Goal: Find specific page/section: Find specific page/section

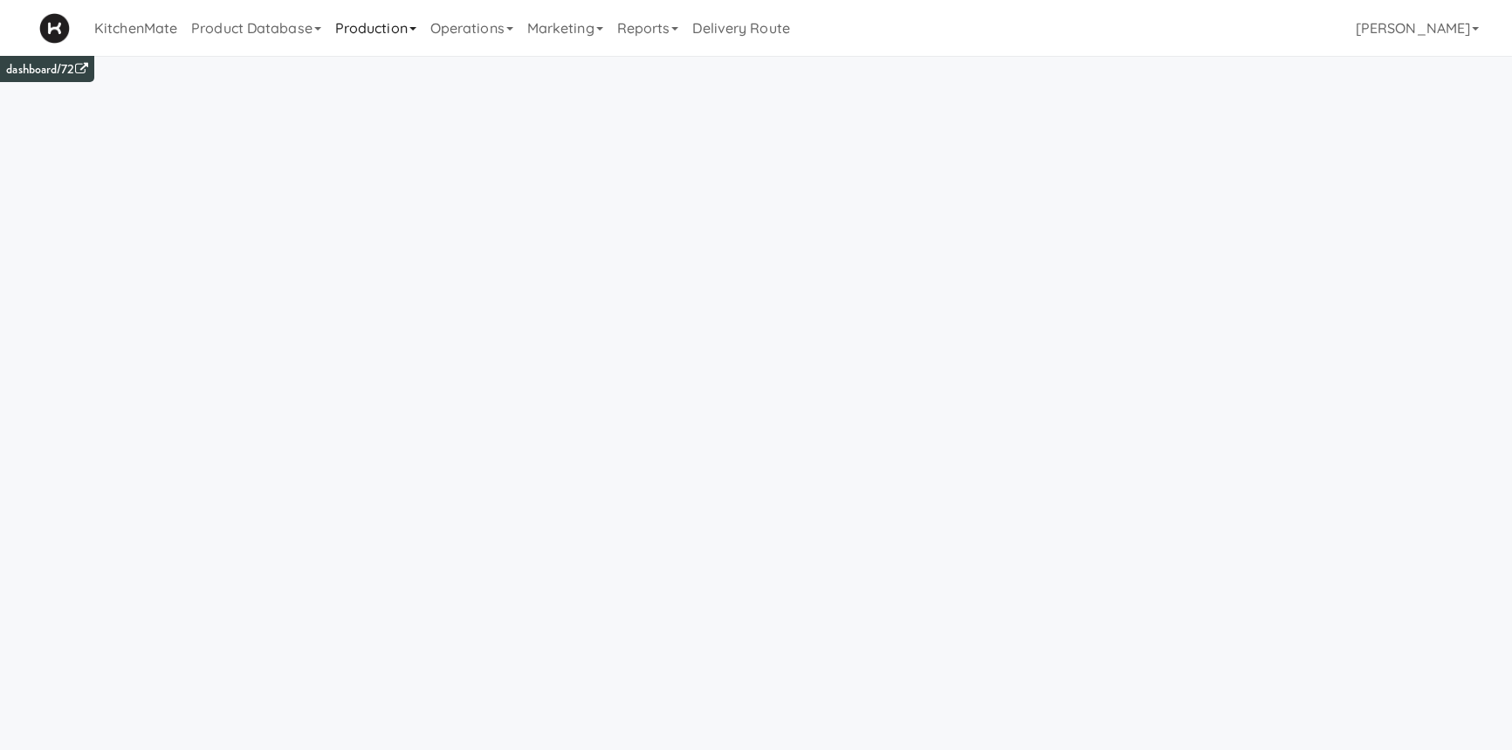
click at [375, 31] on link "Production" at bounding box center [375, 28] width 95 height 56
click at [262, 35] on link "Product Database" at bounding box center [256, 28] width 144 height 56
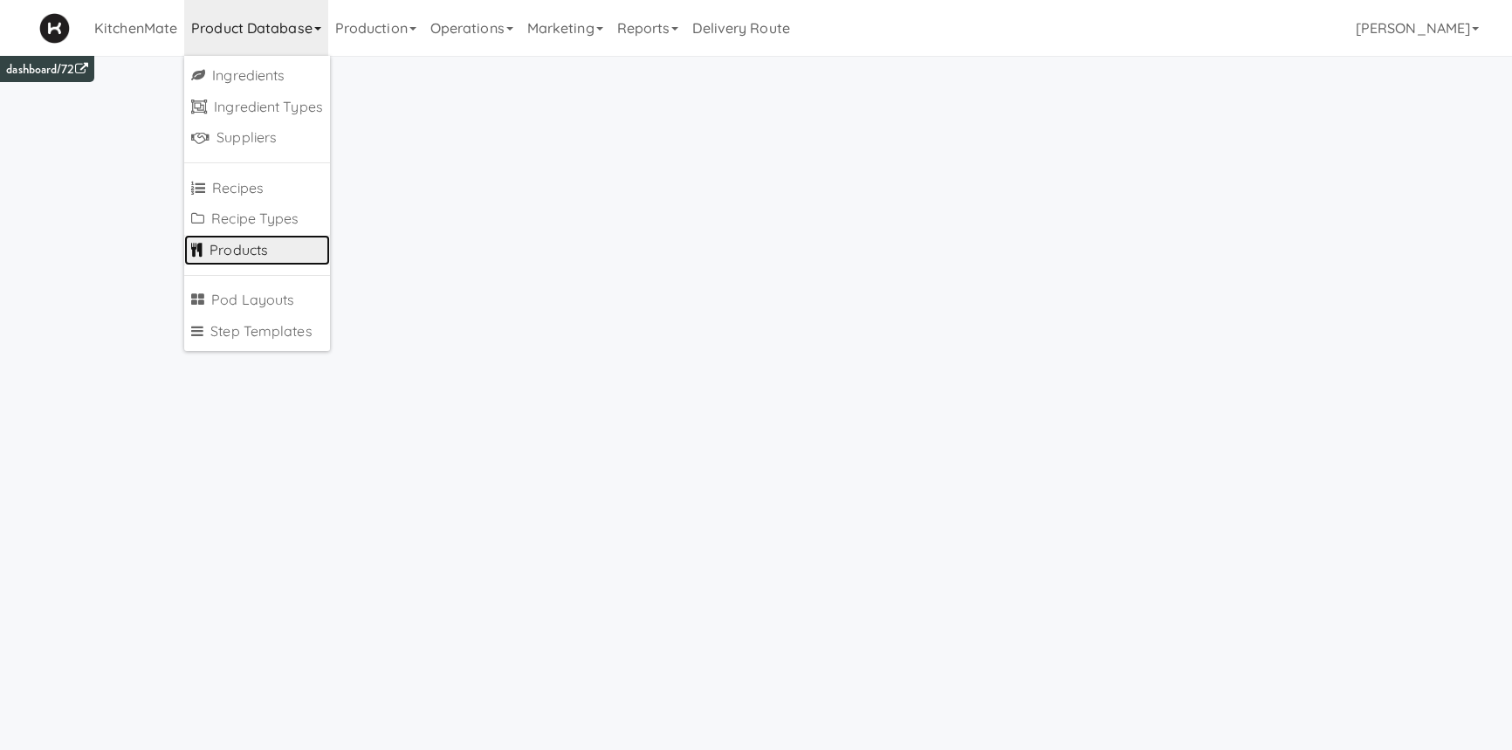
click at [264, 244] on link "Products" at bounding box center [257, 250] width 146 height 31
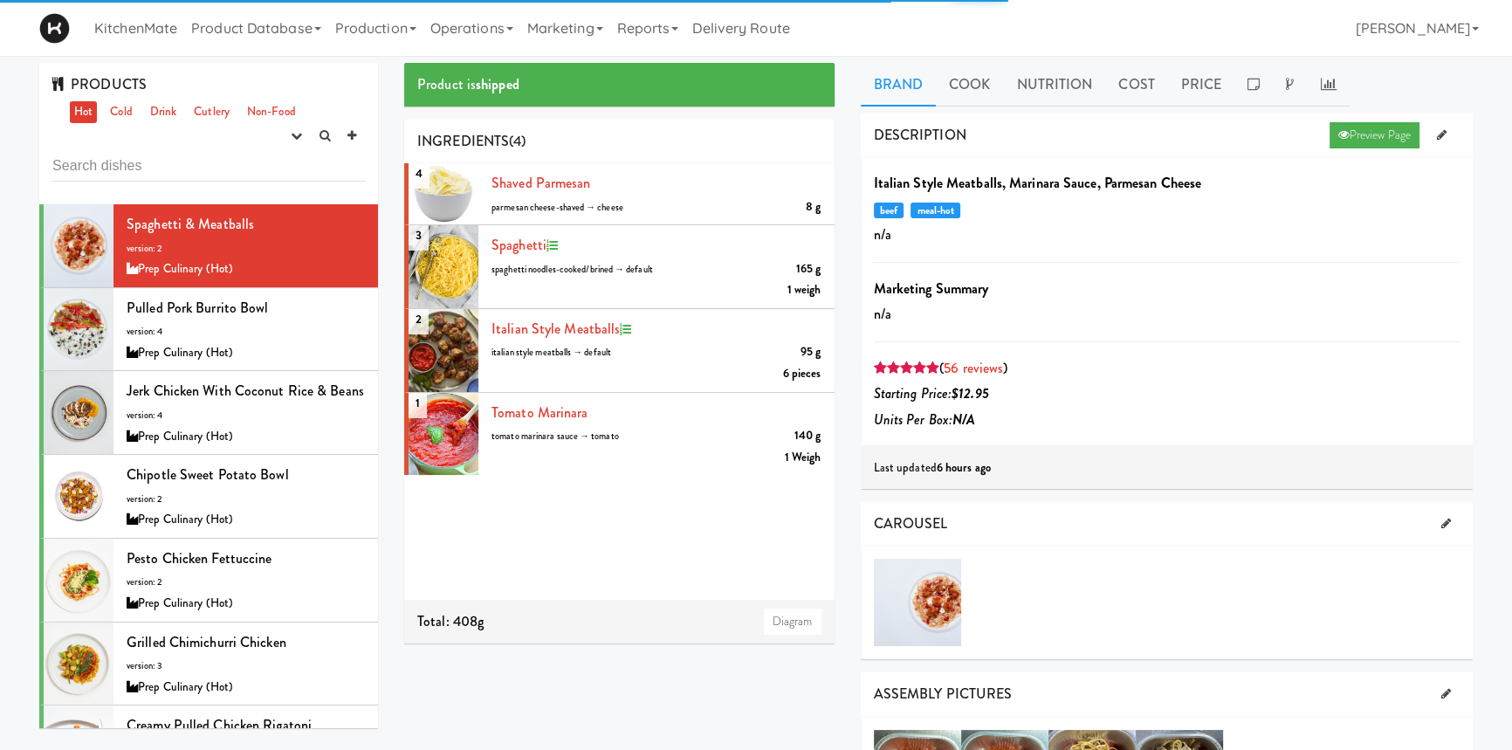
click at [206, 166] on input "text" at bounding box center [208, 165] width 312 height 32
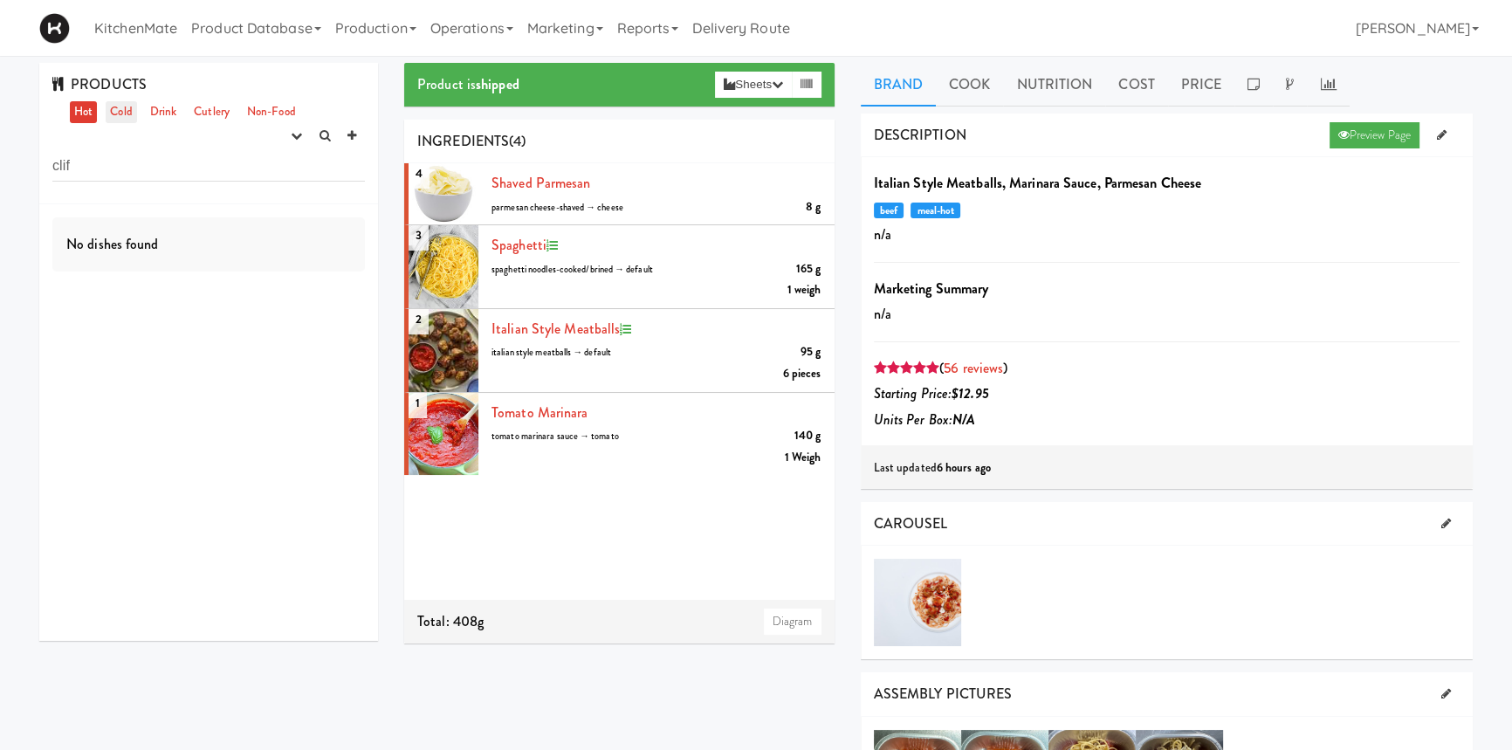
type input "clif"
click at [125, 107] on link "Cold" at bounding box center [121, 112] width 31 height 22
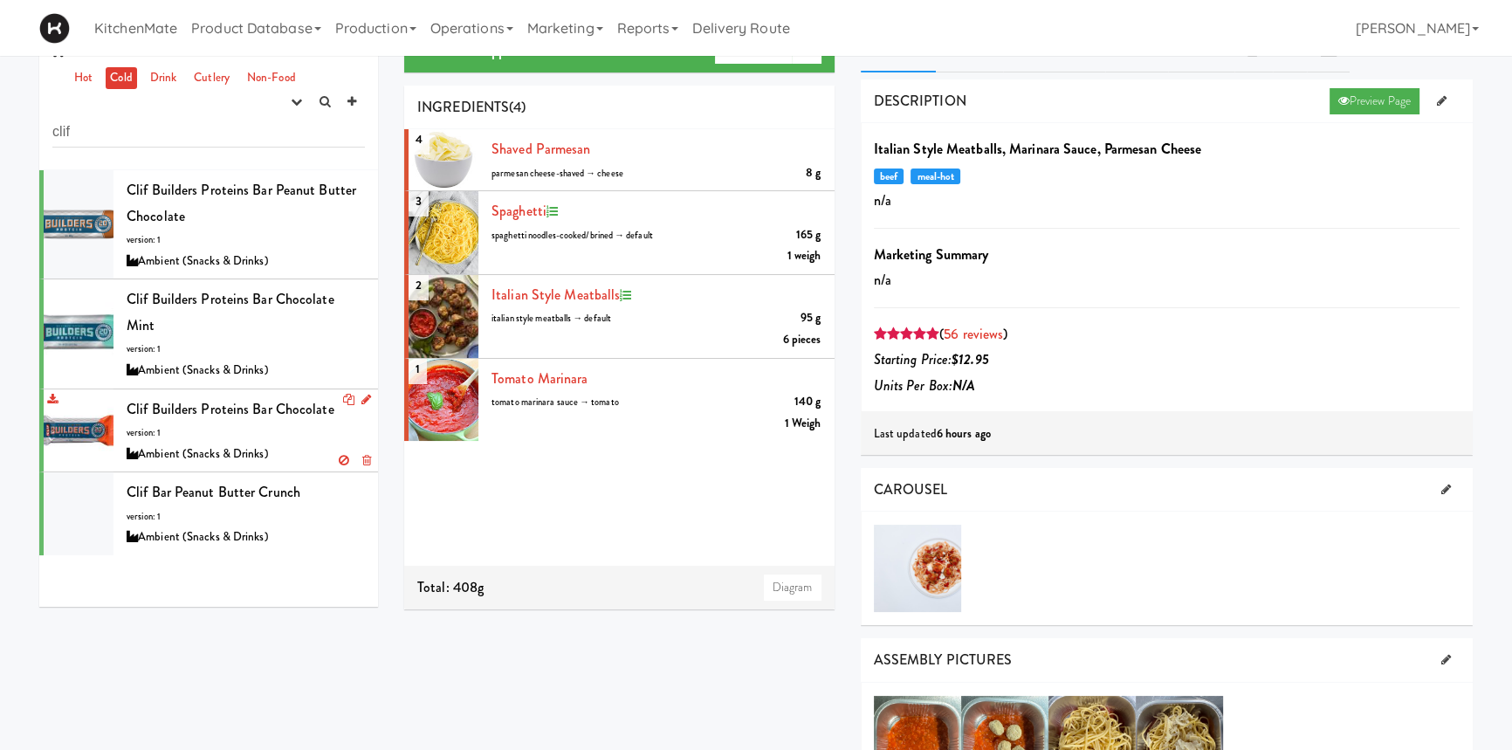
scroll to position [35, 0]
